Goal: Transaction & Acquisition: Purchase product/service

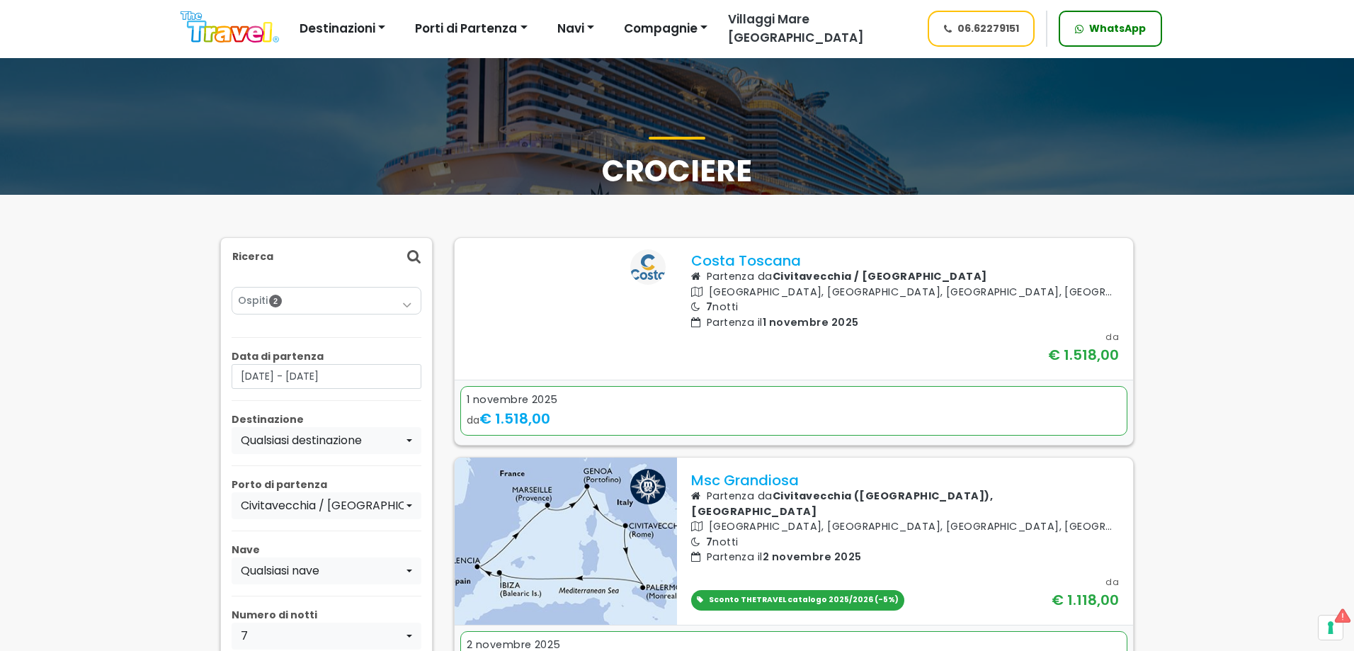
click at [354, 304] on link "Ospiti 2" at bounding box center [326, 300] width 177 height 15
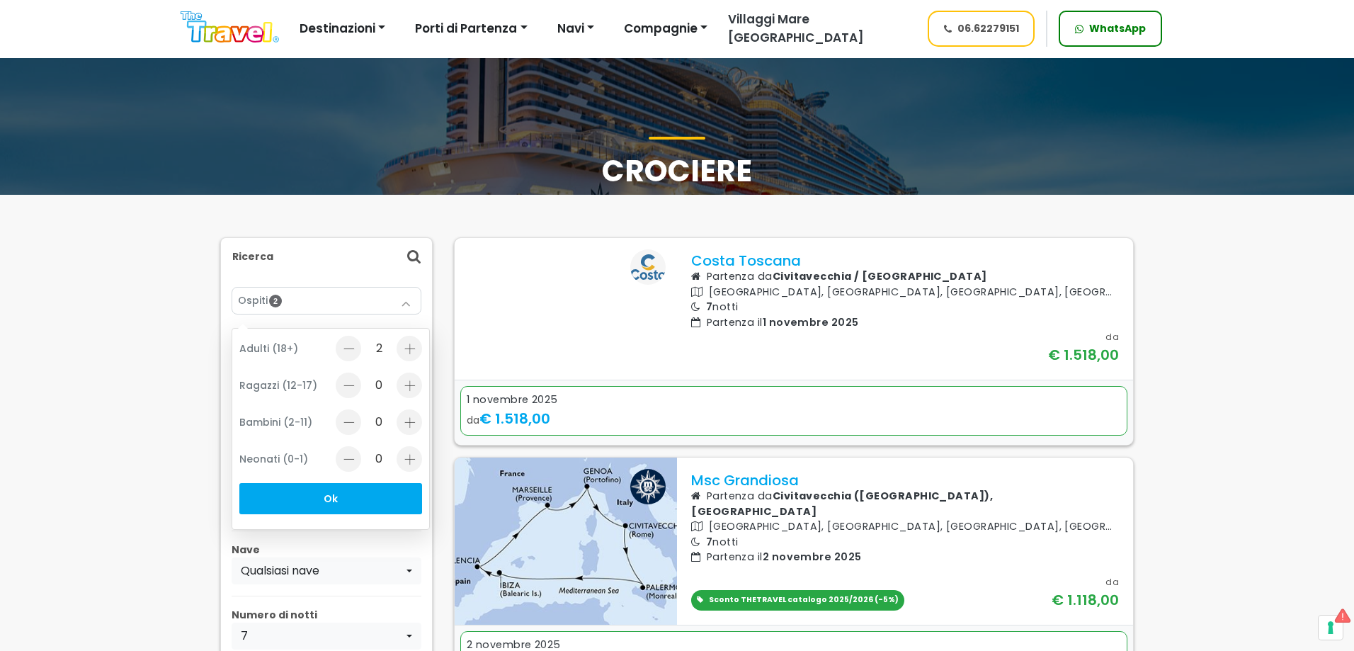
click at [406, 387] on div at bounding box center [408, 384] width 25 height 25
type input "2"
click at [357, 496] on button "Ok" at bounding box center [330, 498] width 183 height 31
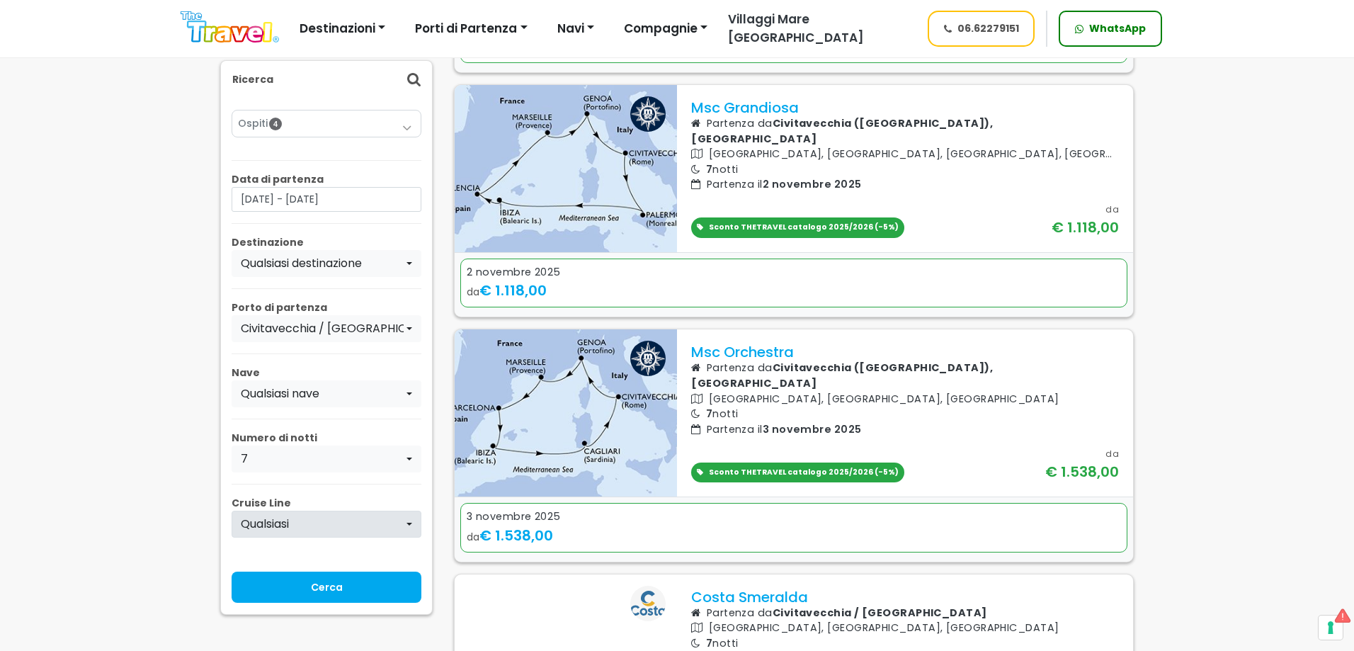
scroll to position [425, 0]
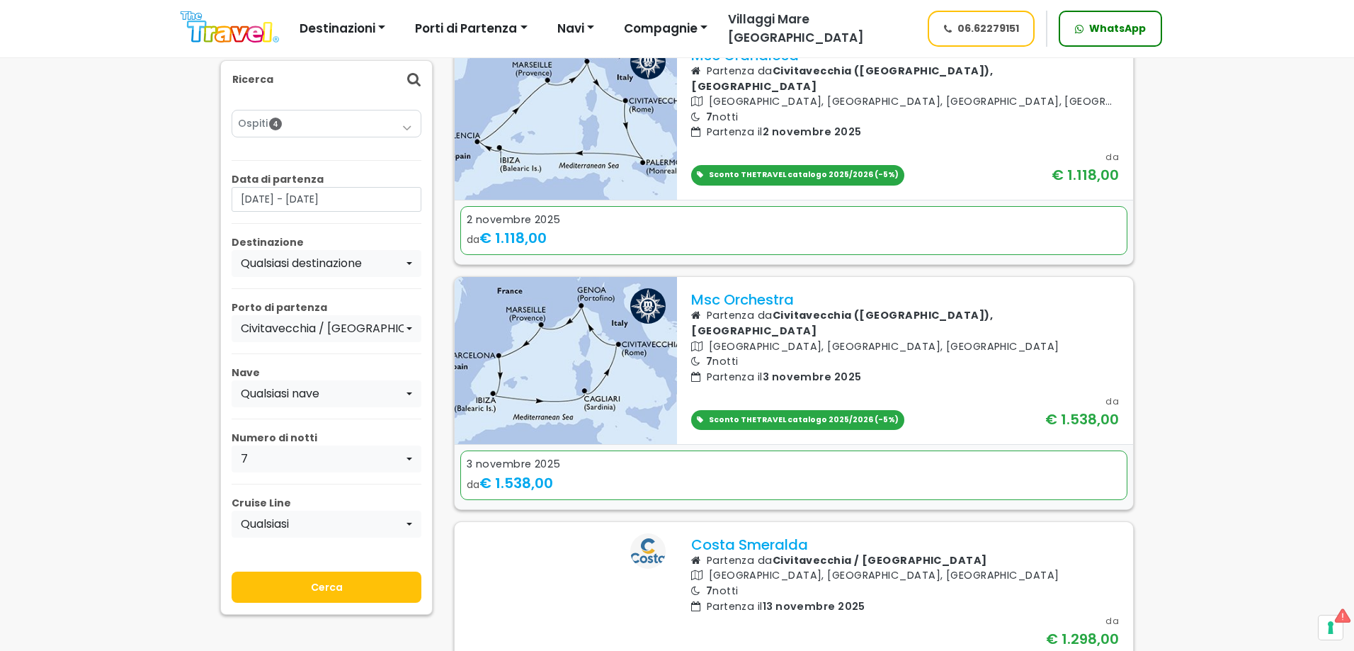
click at [391, 593] on input "Cerca" at bounding box center [327, 586] width 190 height 31
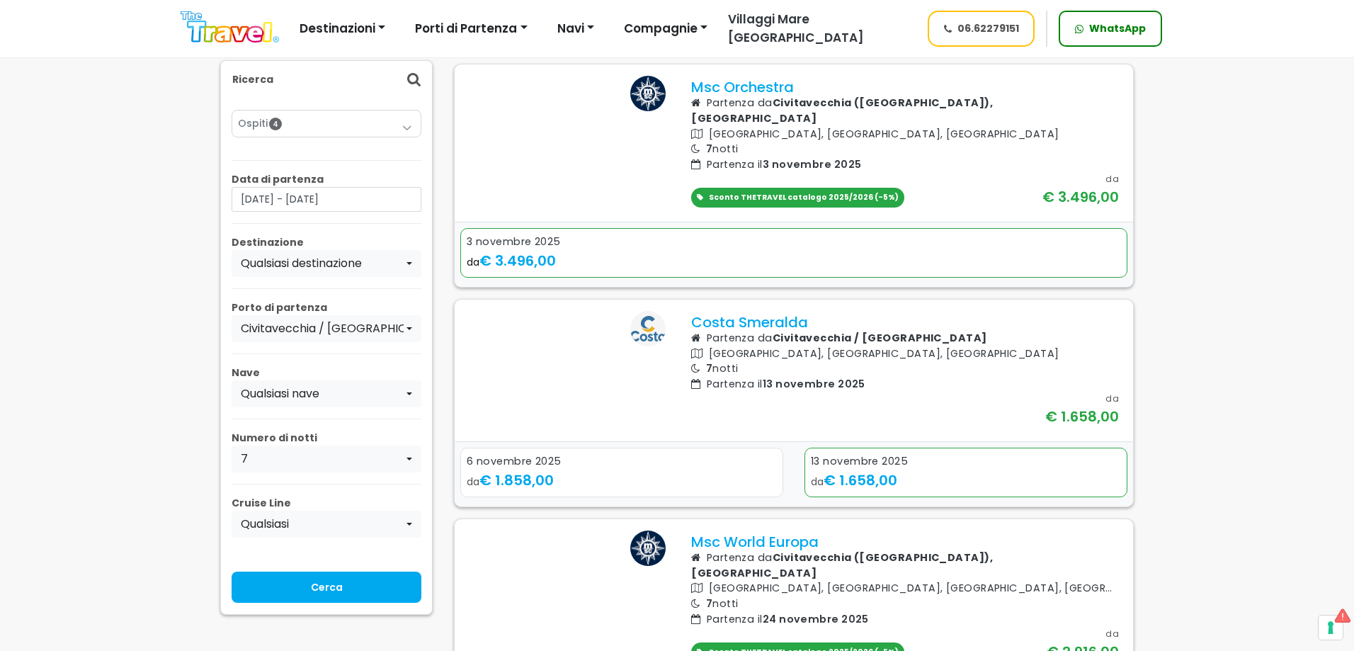
scroll to position [850, 0]
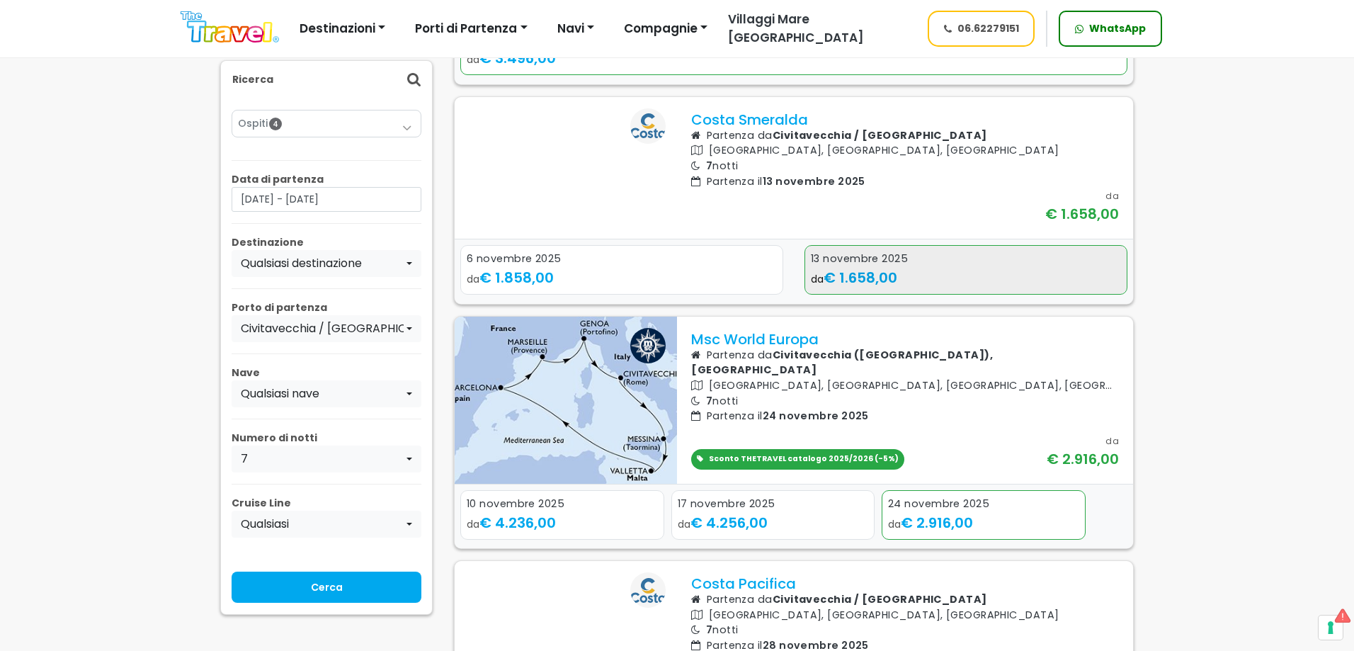
click at [927, 288] on div "da € 1.658,00" at bounding box center [966, 277] width 310 height 21
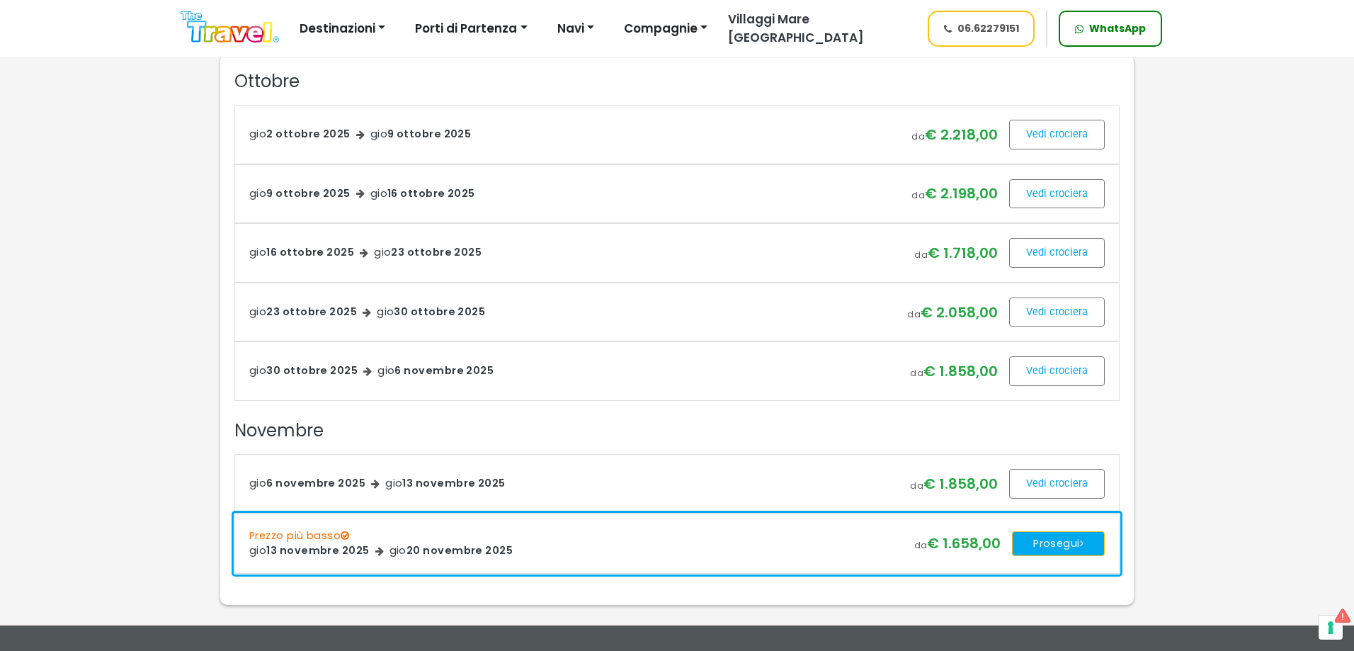
scroll to position [566, 0]
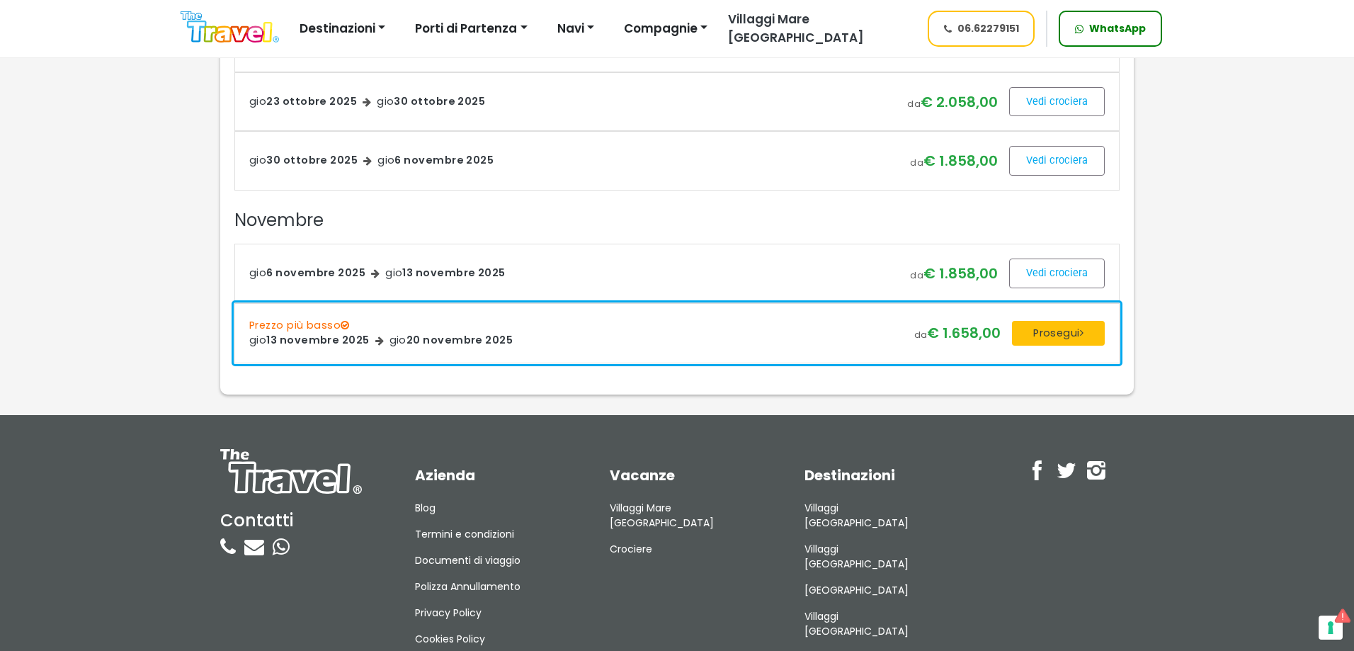
click at [1070, 346] on button "Prosegui" at bounding box center [1058, 333] width 93 height 25
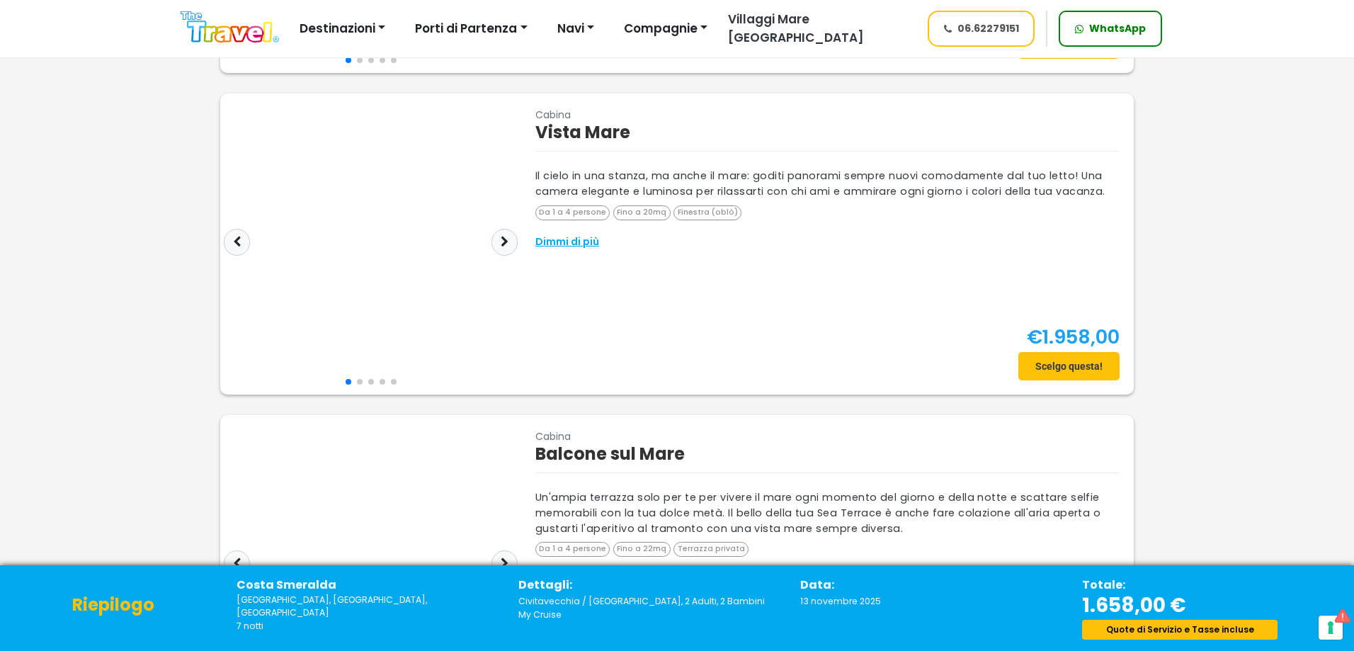
scroll to position [71, 0]
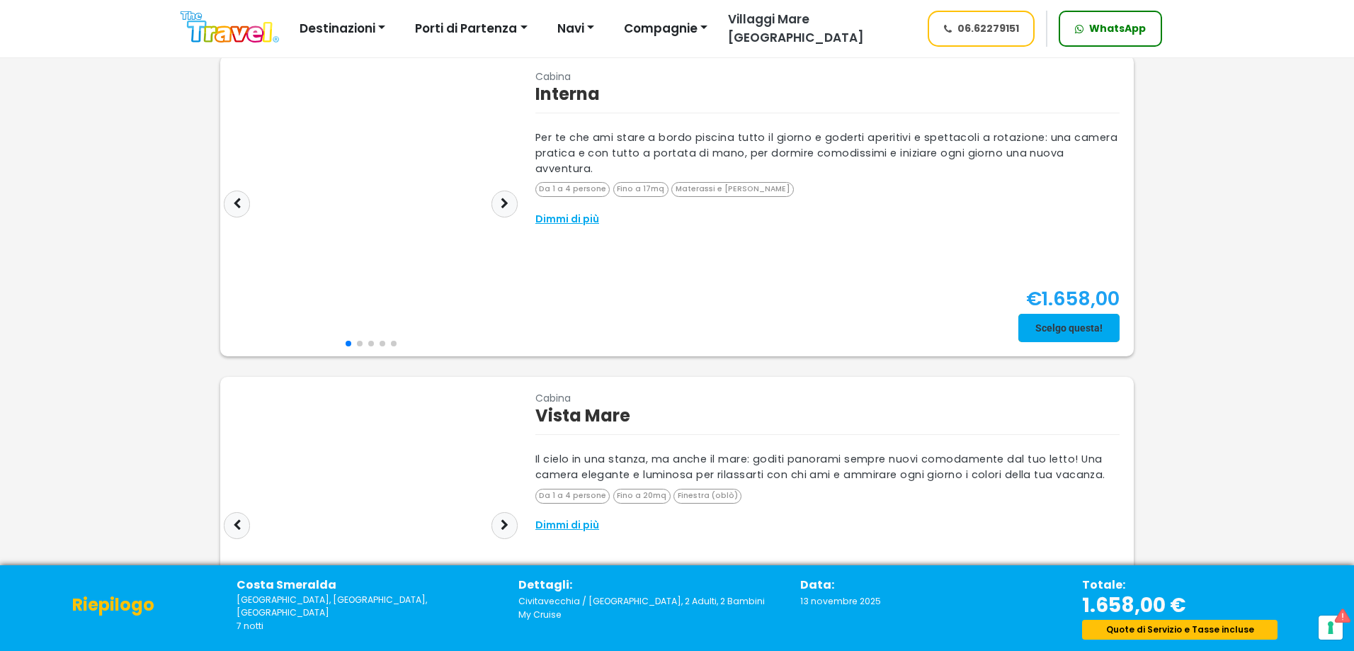
click at [1084, 326] on span at bounding box center [1068, 328] width 101 height 34
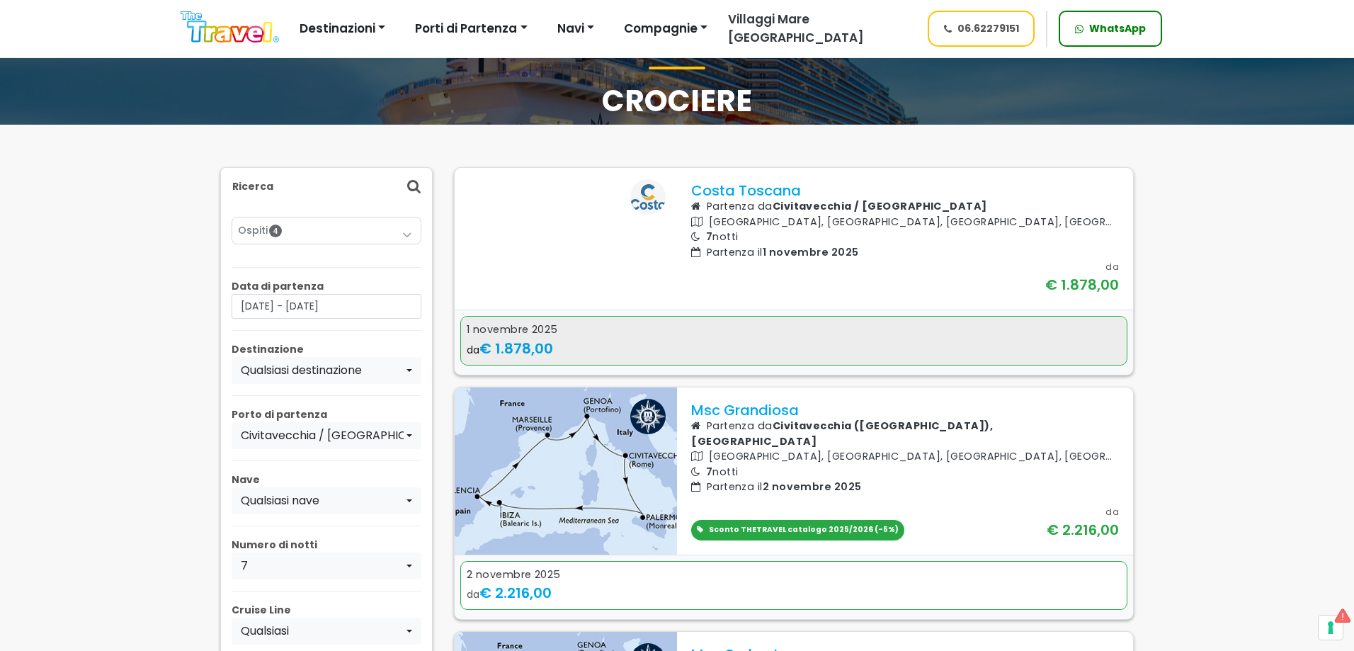
scroll to position [71, 0]
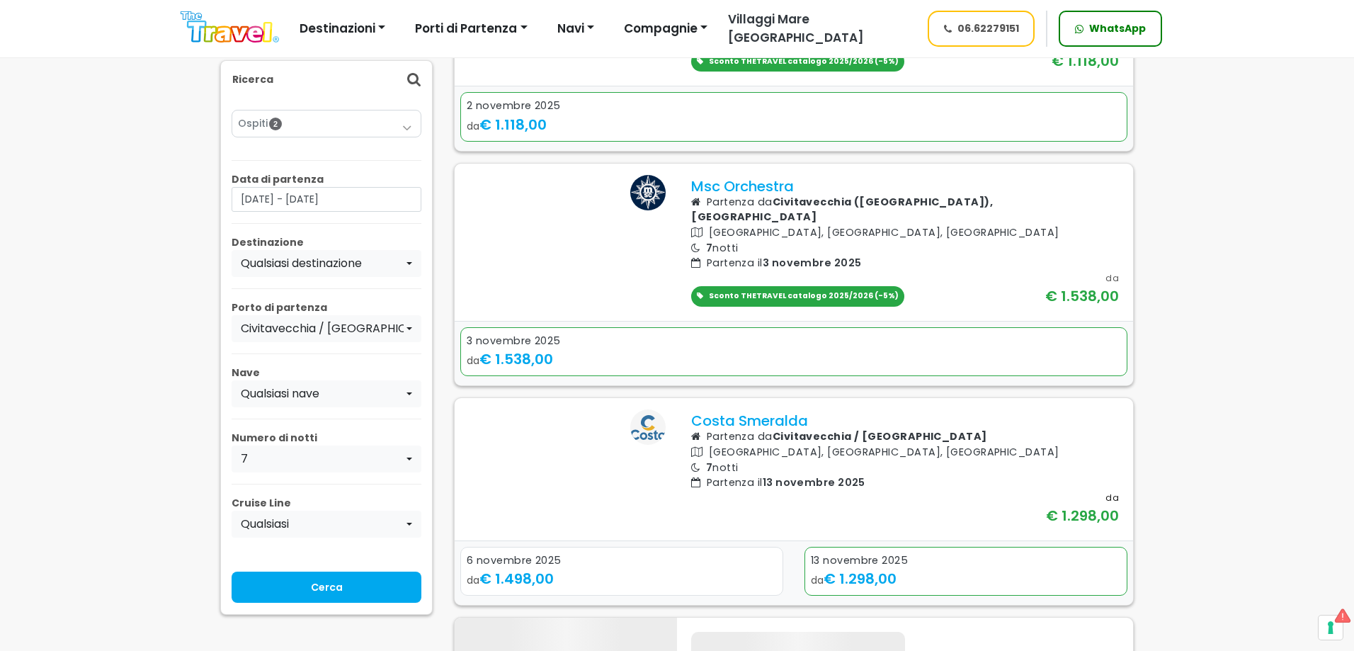
scroll to position [637, 0]
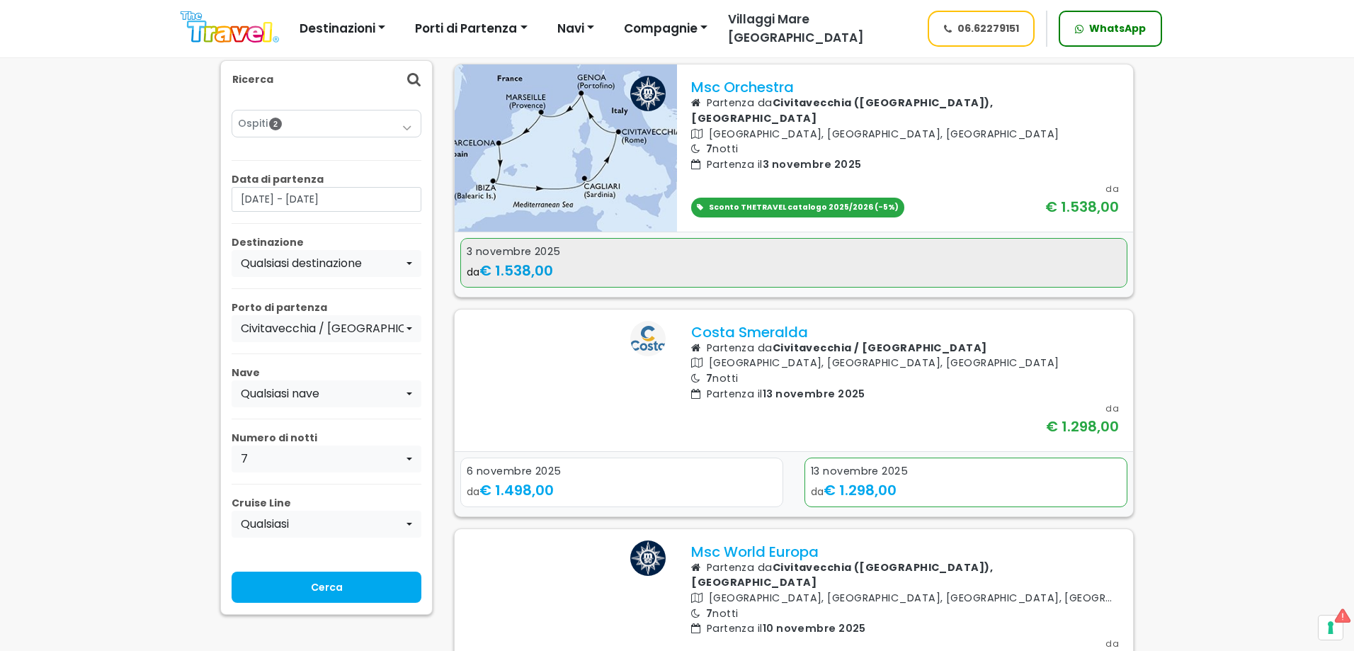
click at [800, 281] on div "da € 1.538,00" at bounding box center [794, 270] width 654 height 21
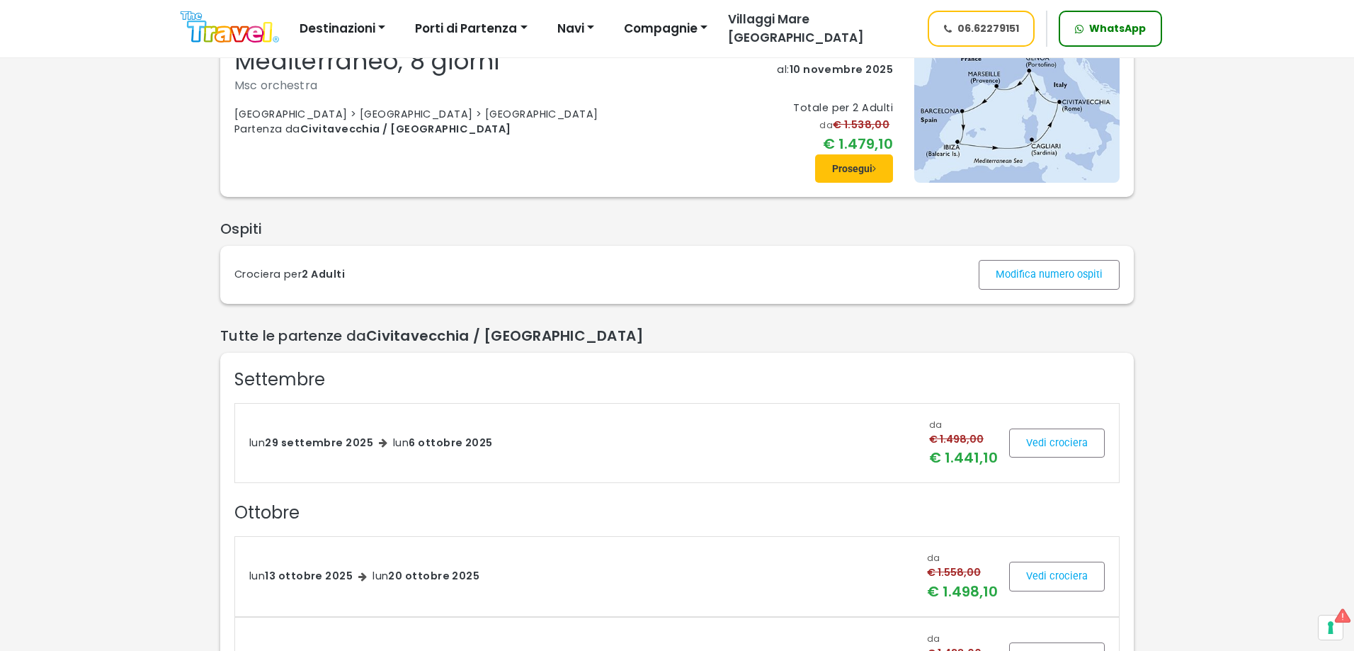
scroll to position [283, 0]
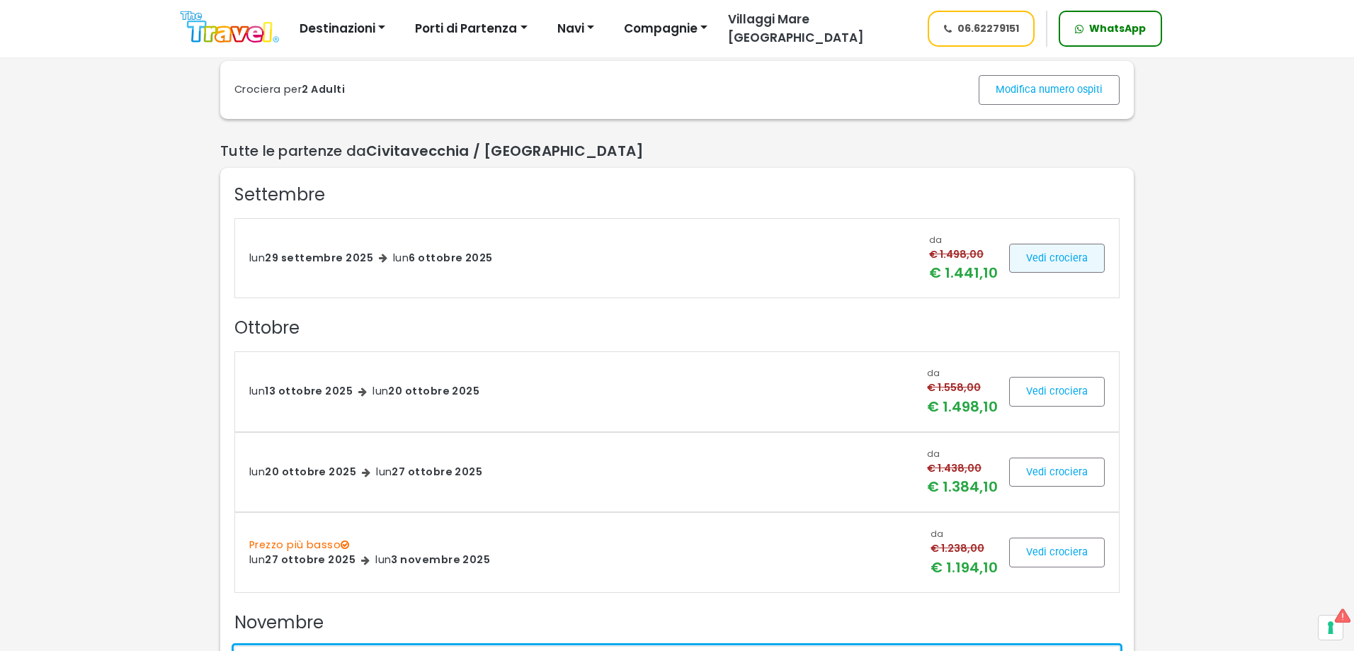
click at [1070, 258] on span at bounding box center [1057, 258] width 96 height 34
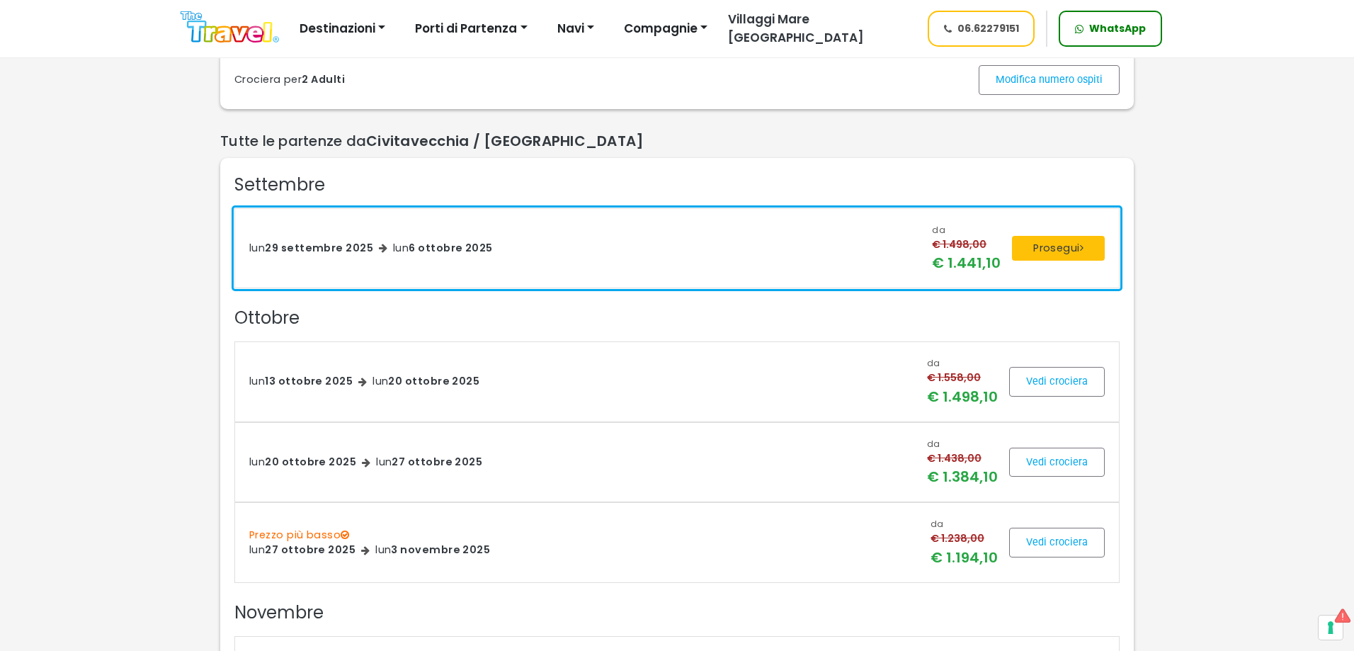
scroll to position [212, 0]
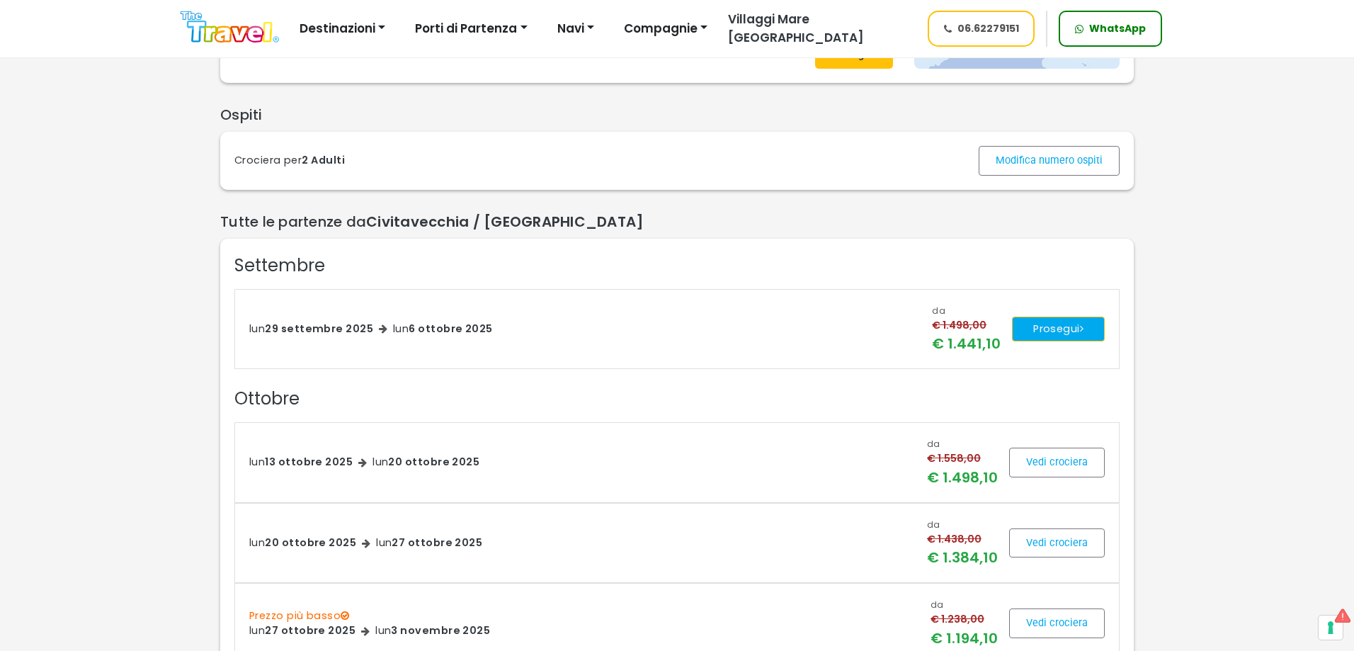
click at [1058, 326] on button "Prosegui" at bounding box center [1058, 328] width 93 height 25
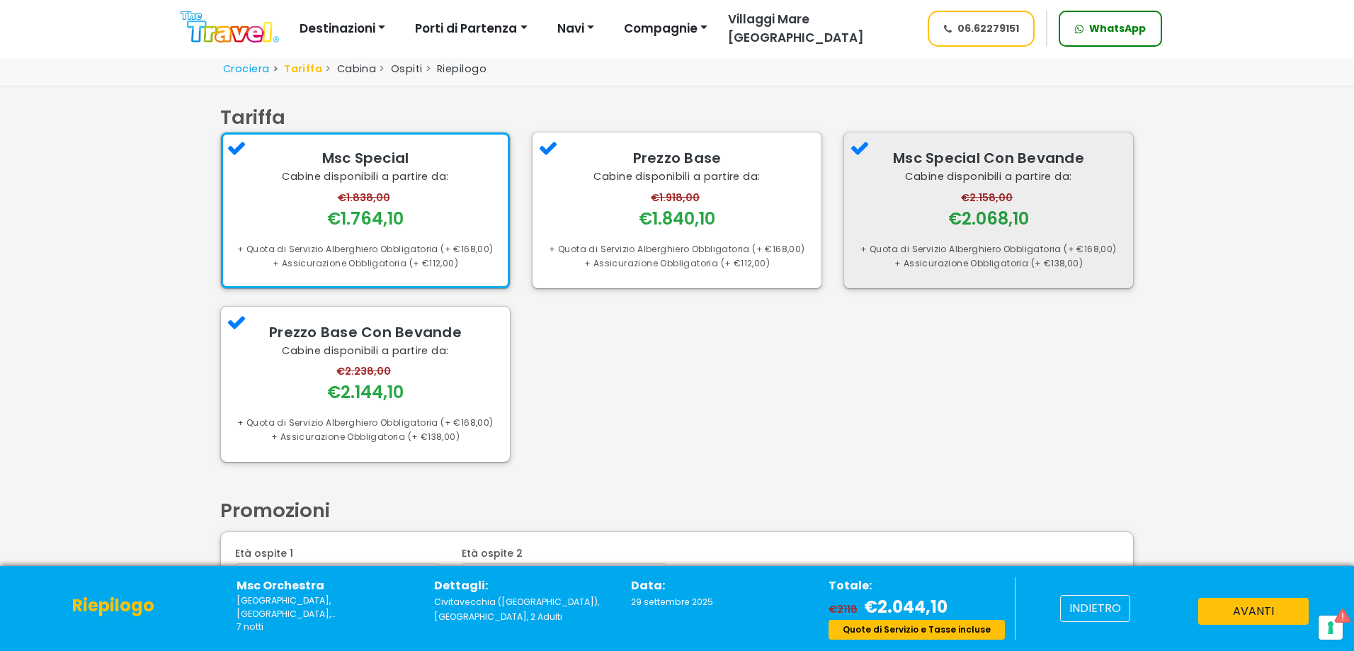
click at [912, 206] on div "€2.158,00 €2.068,10" at bounding box center [988, 210] width 261 height 40
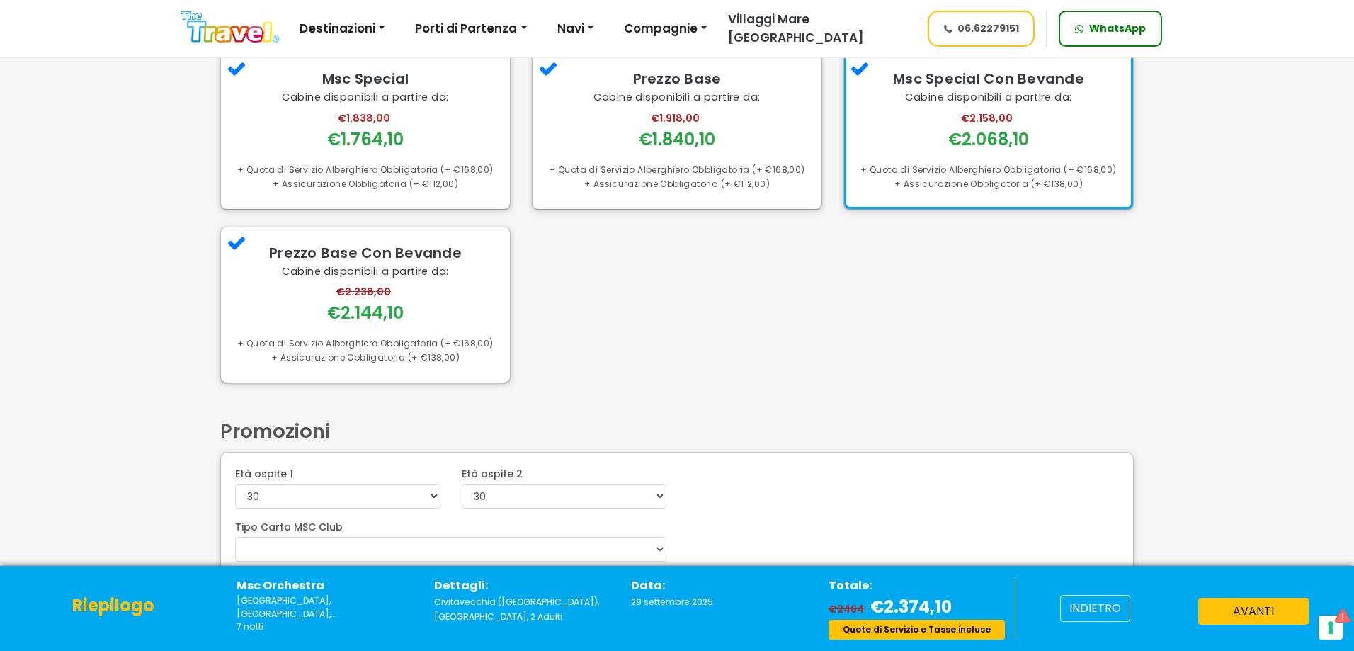
scroll to position [130, 0]
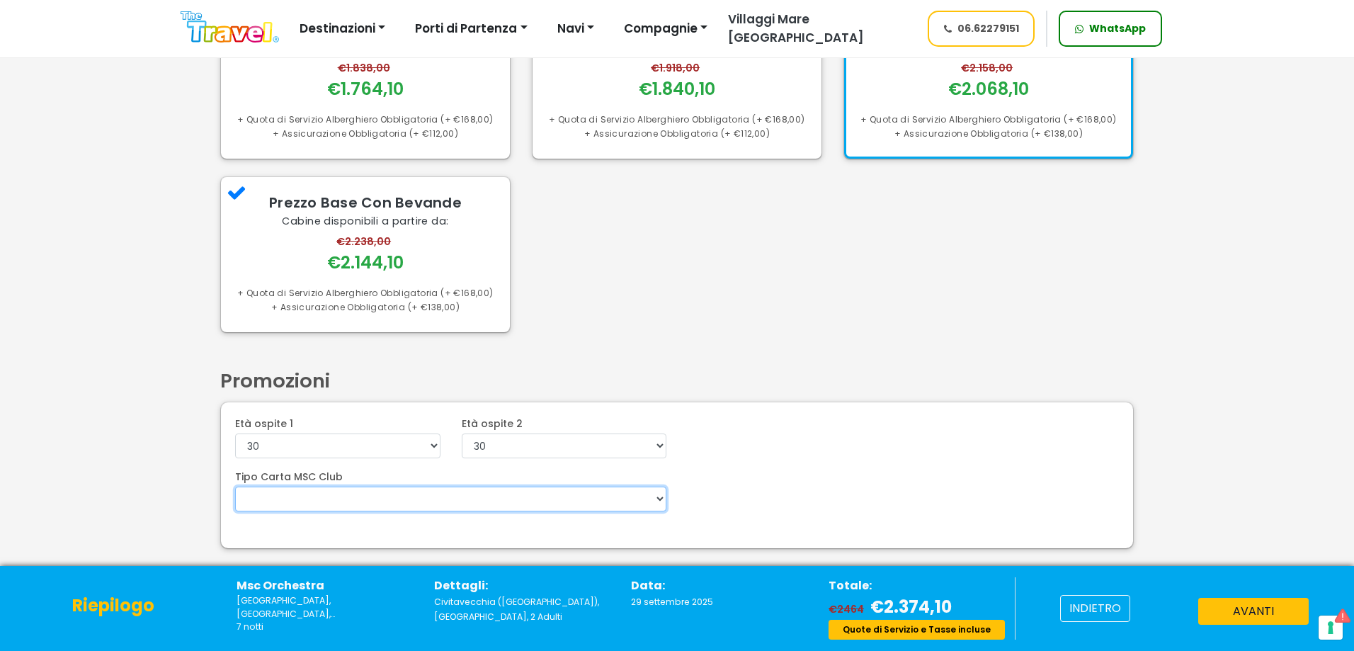
click at [462, 500] on select "Voyagers Club 5%" at bounding box center [450, 498] width 431 height 25
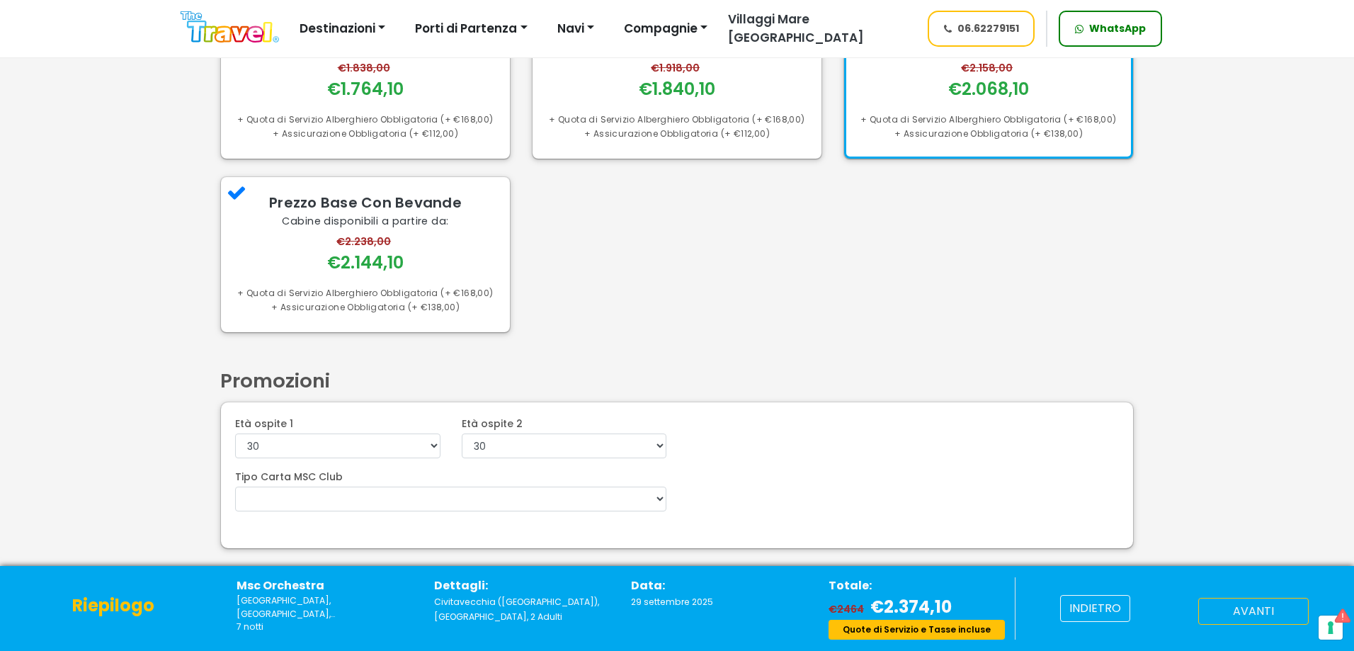
click at [1256, 617] on button "avanti" at bounding box center [1253, 611] width 110 height 27
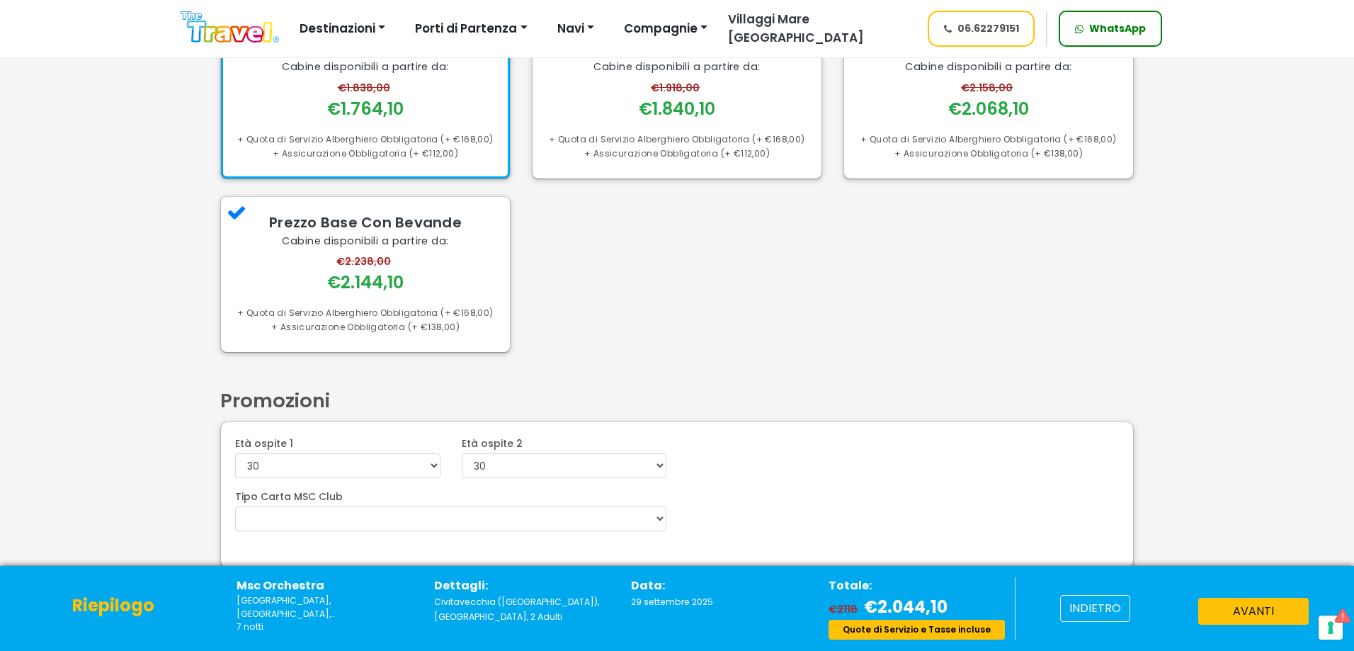
scroll to position [130, 0]
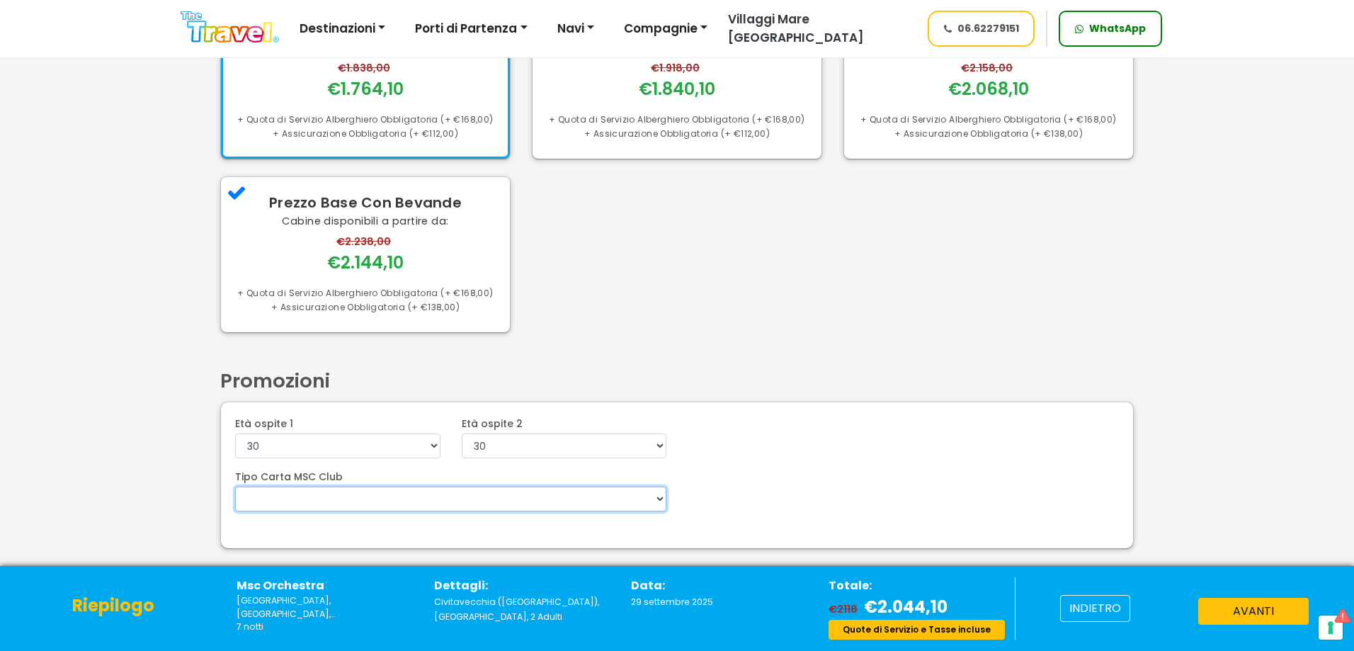
click at [372, 498] on select "Voyagers Club 5%" at bounding box center [450, 498] width 431 height 25
select select "MSCCLUB5"
click at [235, 486] on select "Voyagers Club 5%" at bounding box center [450, 498] width 431 height 25
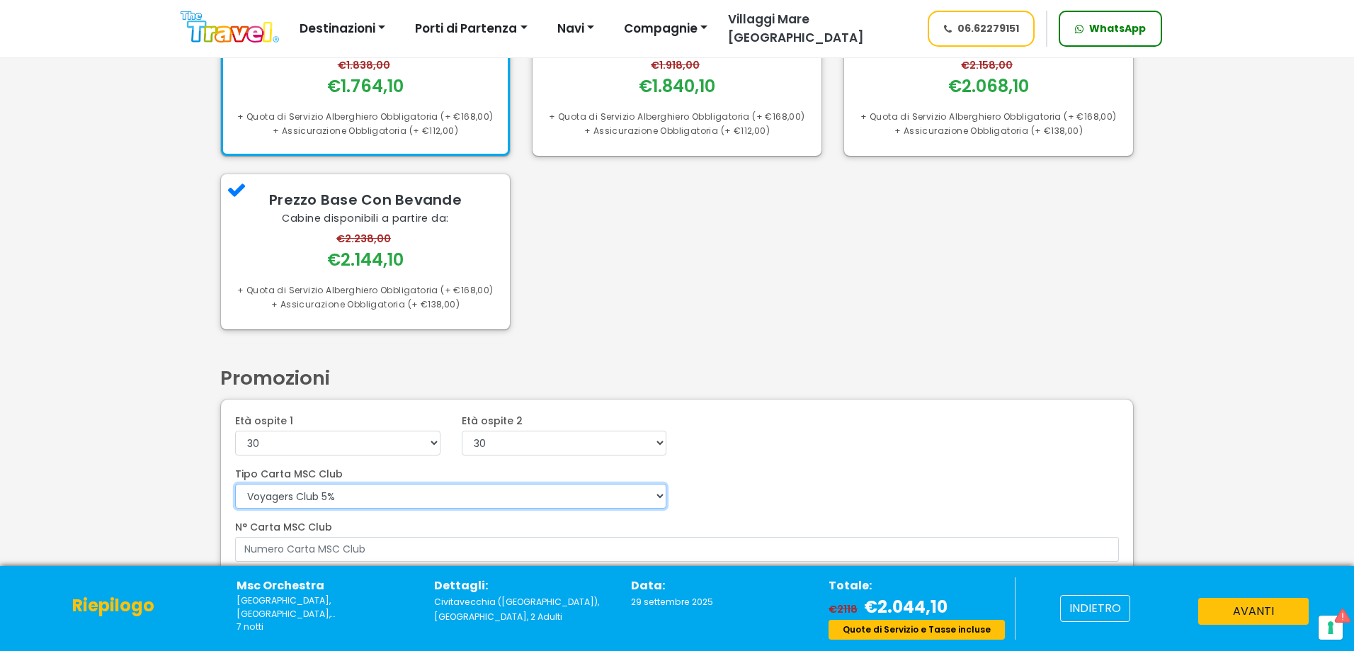
scroll to position [183, 0]
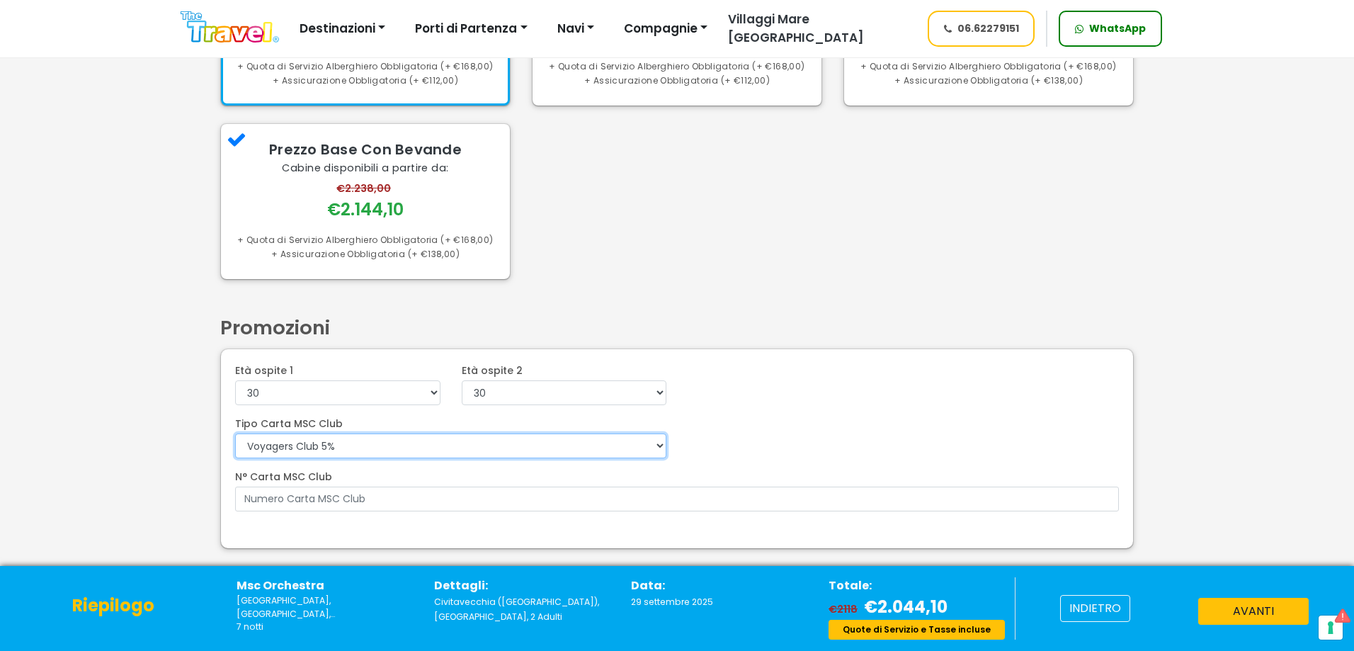
click at [413, 441] on select "Voyagers Club 5%" at bounding box center [450, 445] width 431 height 25
select select
click at [235, 458] on select "Voyagers Club 5%" at bounding box center [450, 445] width 431 height 25
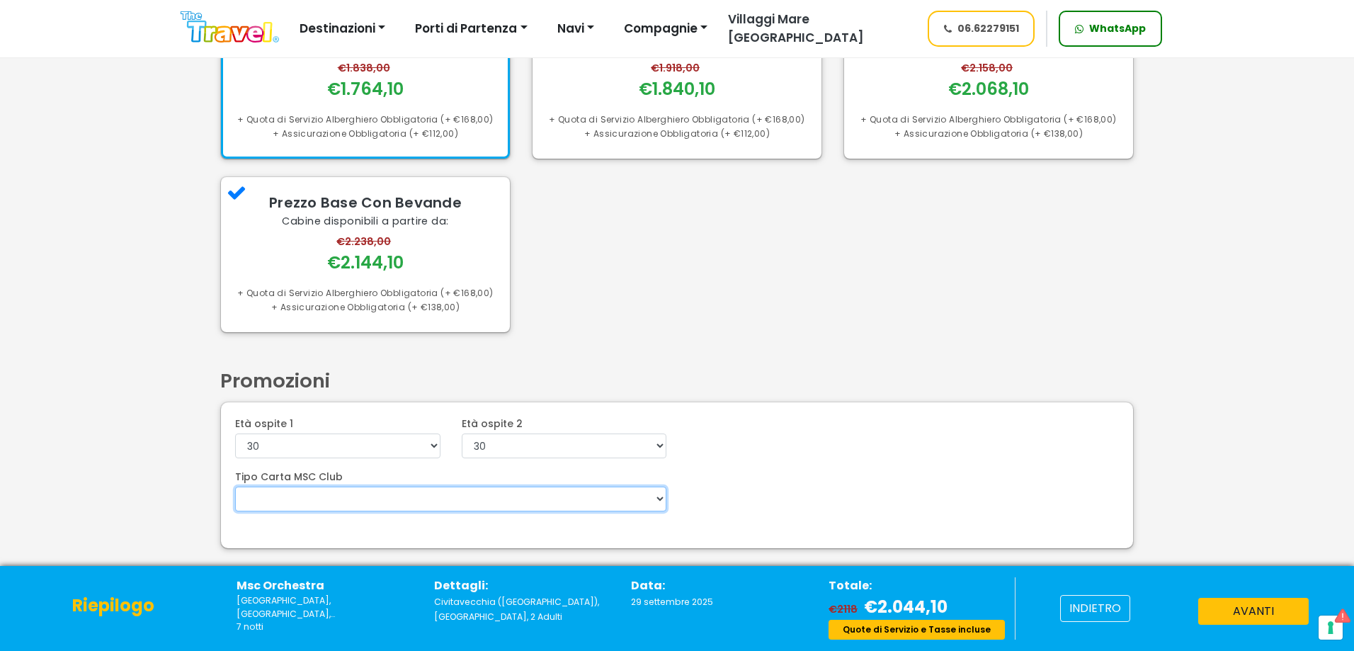
scroll to position [130, 0]
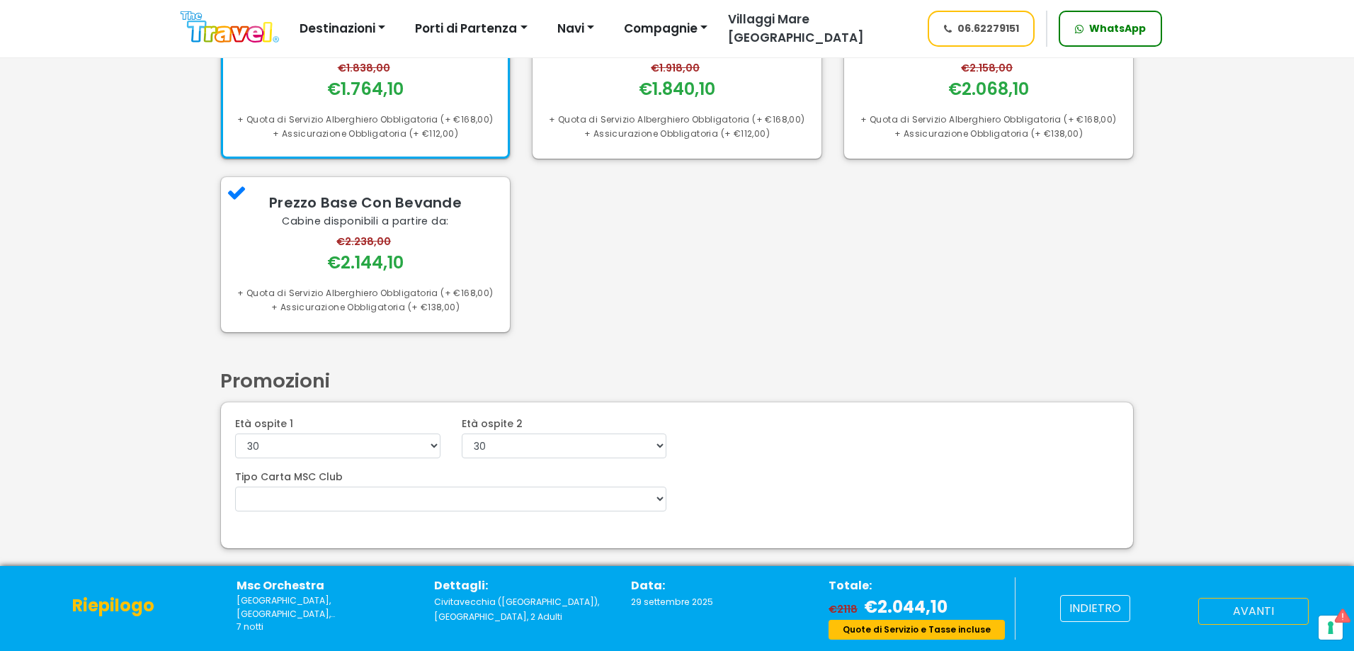
click at [1284, 612] on button "avanti" at bounding box center [1253, 611] width 110 height 27
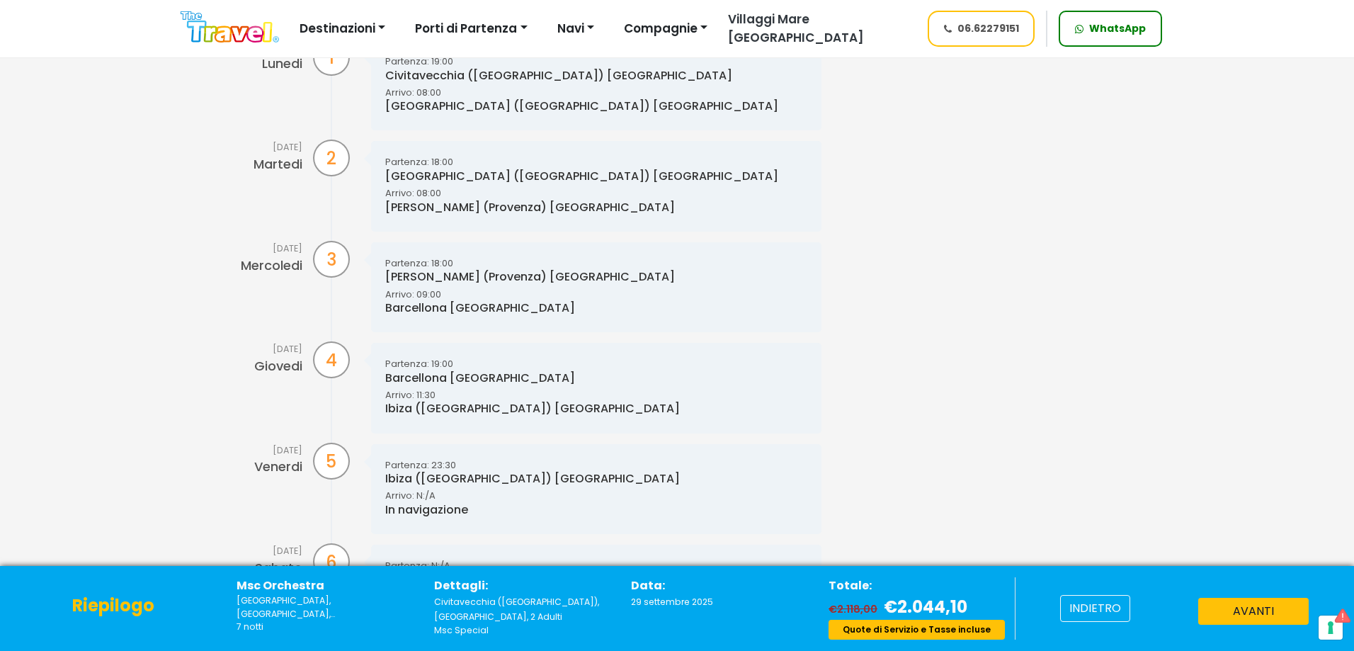
scroll to position [425, 0]
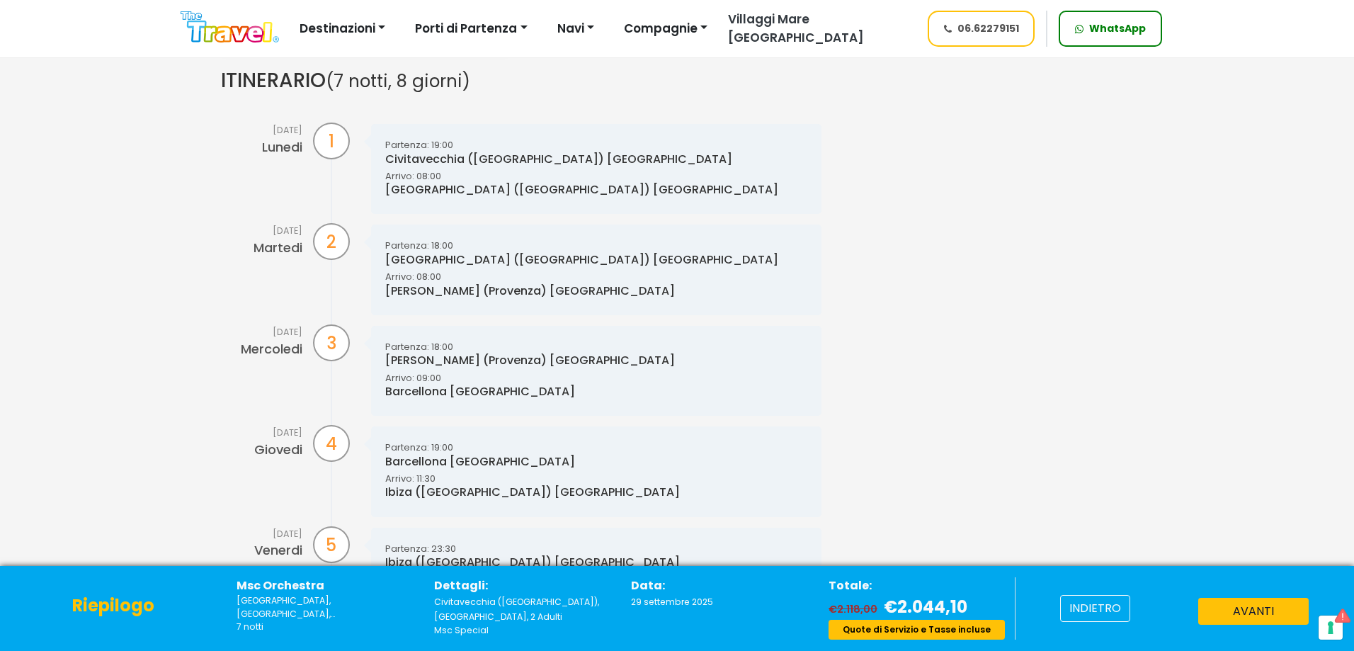
drag, startPoint x: 1264, startPoint y: 614, endPoint x: 1257, endPoint y: 595, distance: 20.4
click at [1264, 613] on button "avanti" at bounding box center [1253, 611] width 110 height 27
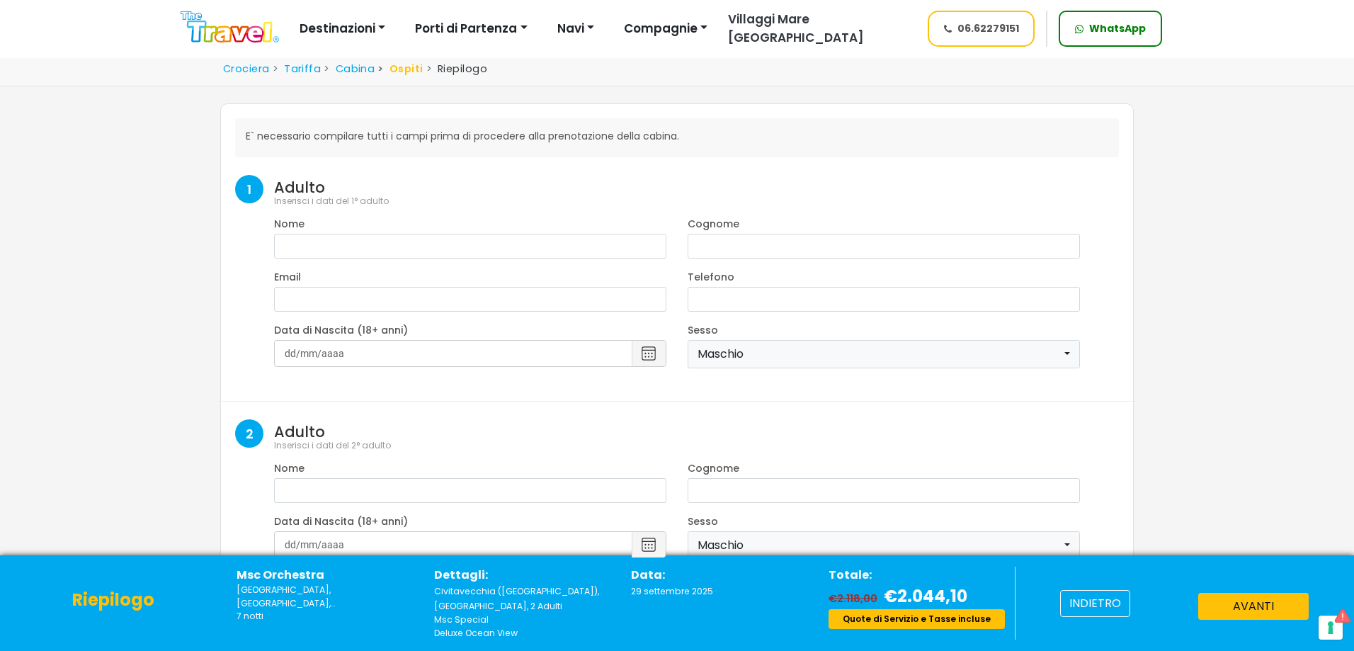
select select "8"
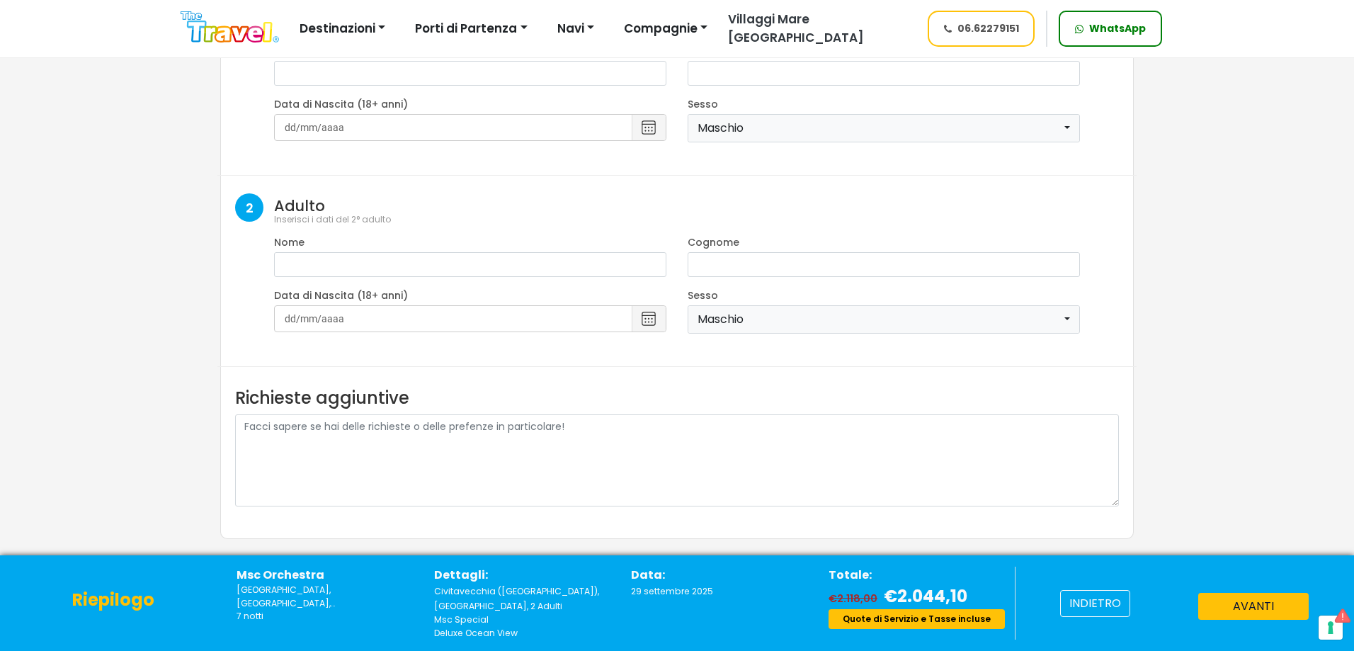
scroll to position [257, 0]
